Goal: Check status: Check status

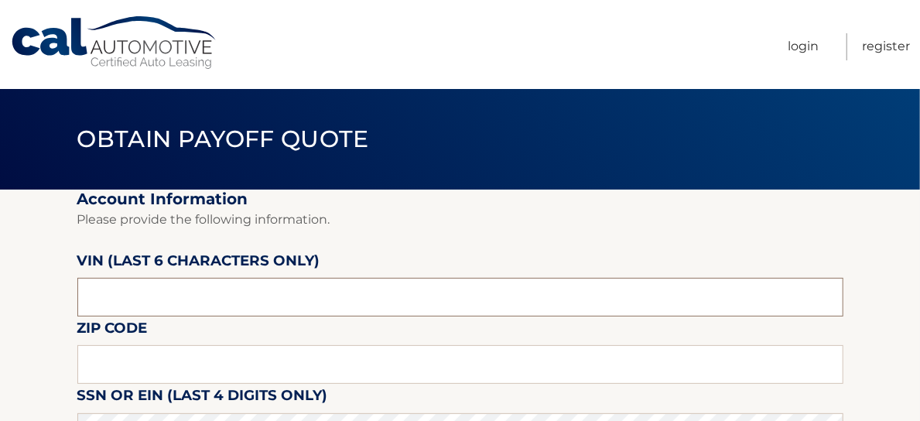
click at [131, 300] on input "text" at bounding box center [460, 297] width 766 height 39
type input "659648"
click at [92, 354] on input "text" at bounding box center [460, 364] width 766 height 39
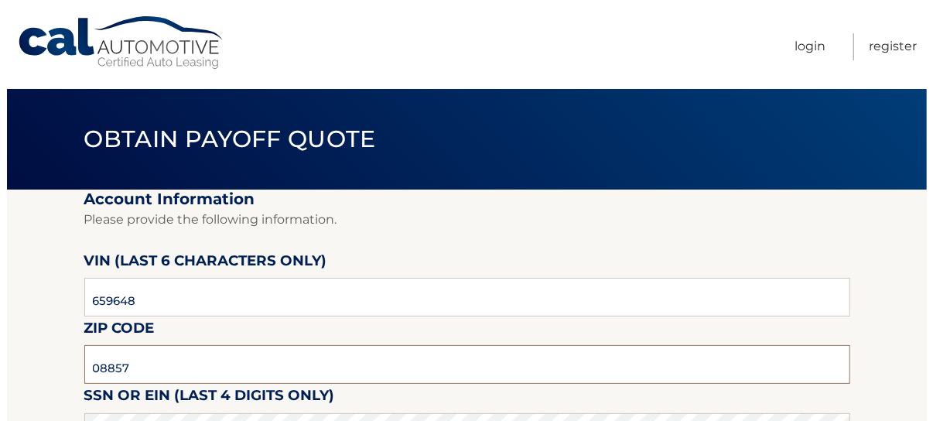
scroll to position [172, 0]
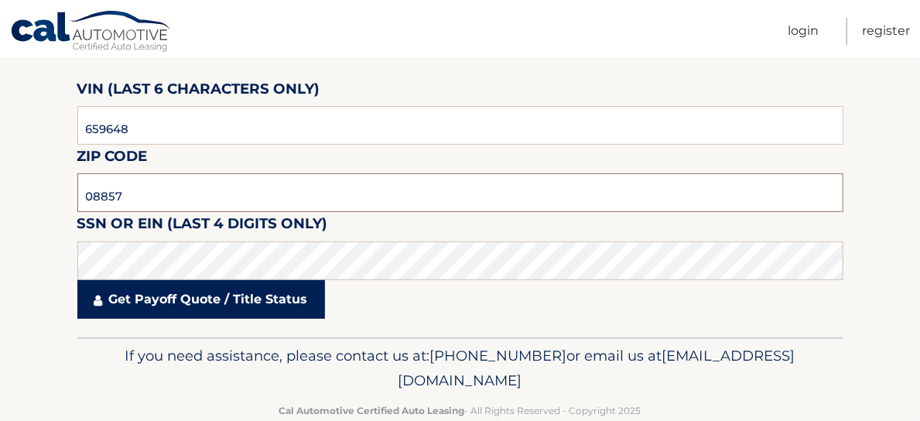
type input "08857"
click at [180, 292] on link "Get Payoff Quote / Title Status" at bounding box center [201, 299] width 248 height 39
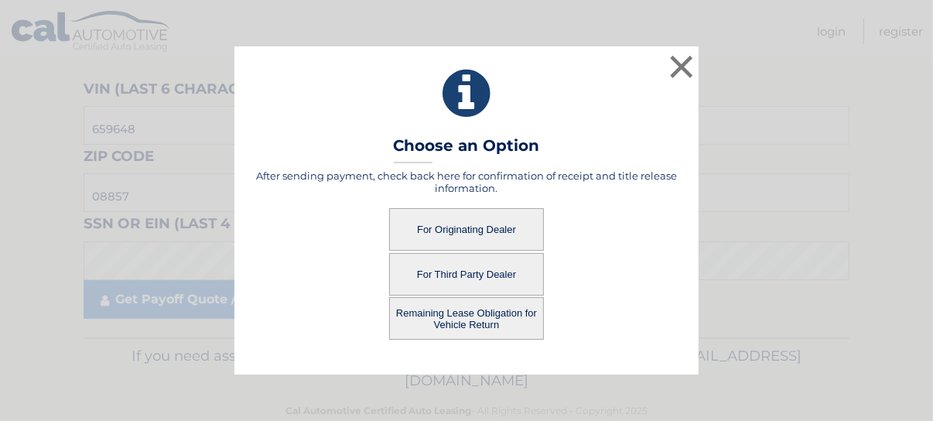
click at [472, 233] on button "For Originating Dealer" at bounding box center [466, 229] width 155 height 43
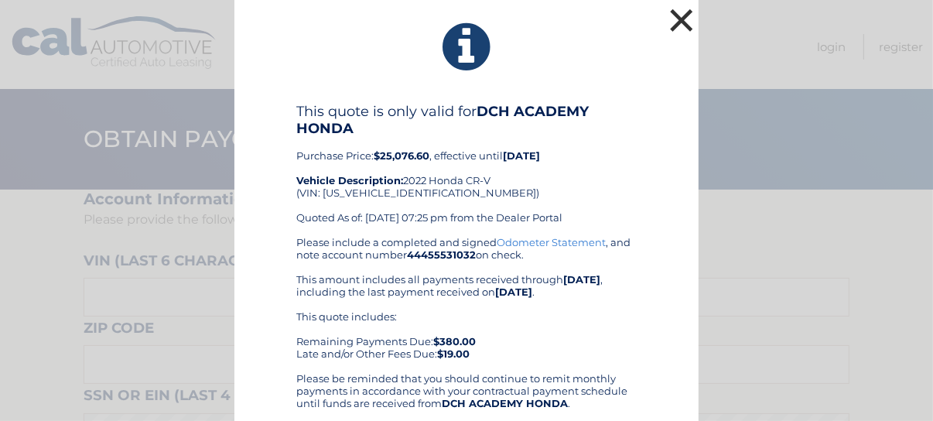
click at [671, 17] on button "×" at bounding box center [681, 20] width 31 height 31
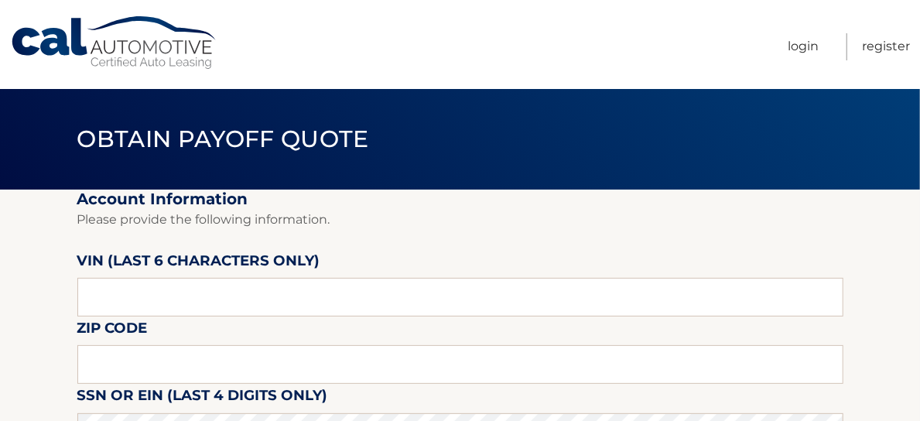
click at [351, 96] on header "Obtain Payoff Quote" at bounding box center [460, 139] width 766 height 101
click at [544, 25] on nav "Menu Login Register" at bounding box center [570, 44] width 678 height 89
